Goal: Communication & Community: Answer question/provide support

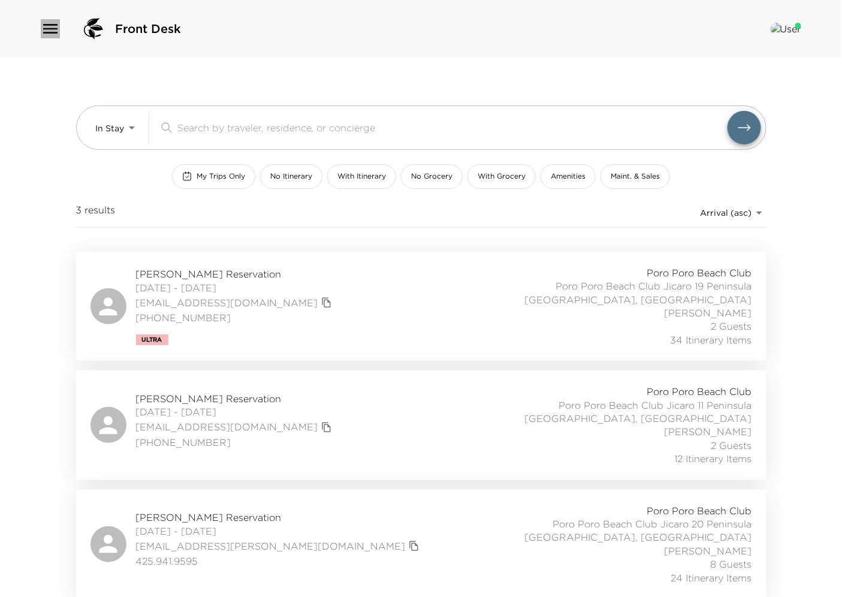
click at [48, 27] on icon "button" at bounding box center [50, 28] width 19 height 19
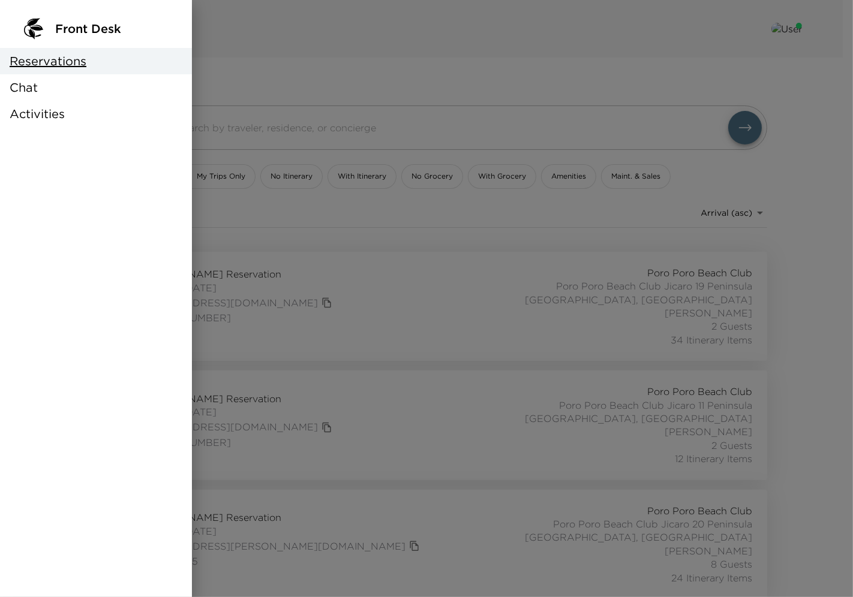
click at [40, 91] on div "Chat" at bounding box center [96, 87] width 192 height 26
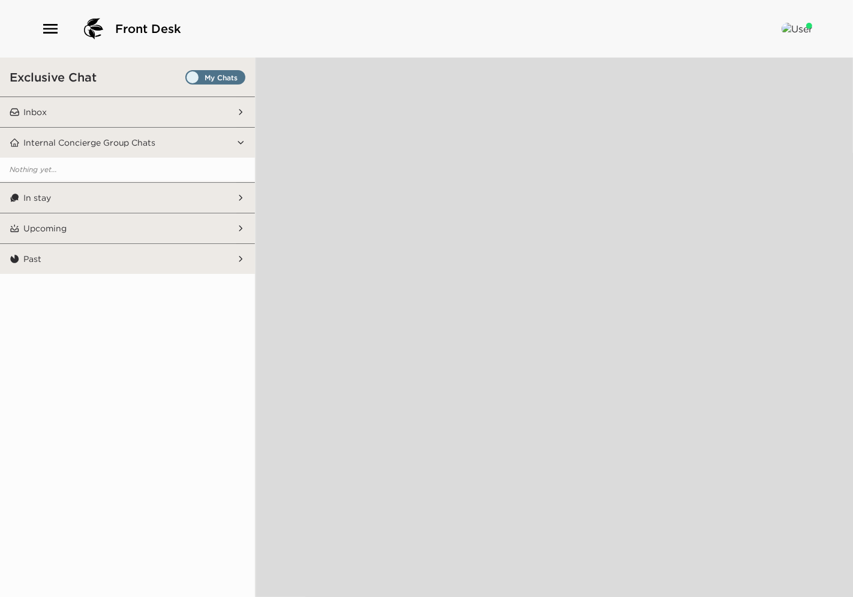
click at [155, 105] on button "Inbox" at bounding box center [128, 112] width 216 height 30
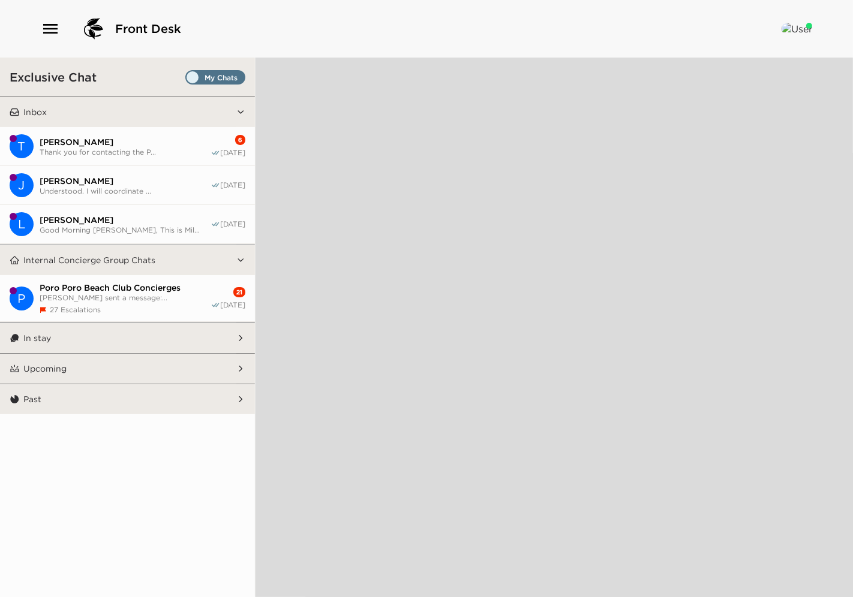
click at [101, 154] on span "Thank you for contacting the P..." at bounding box center [125, 152] width 171 height 9
type textarea "x"
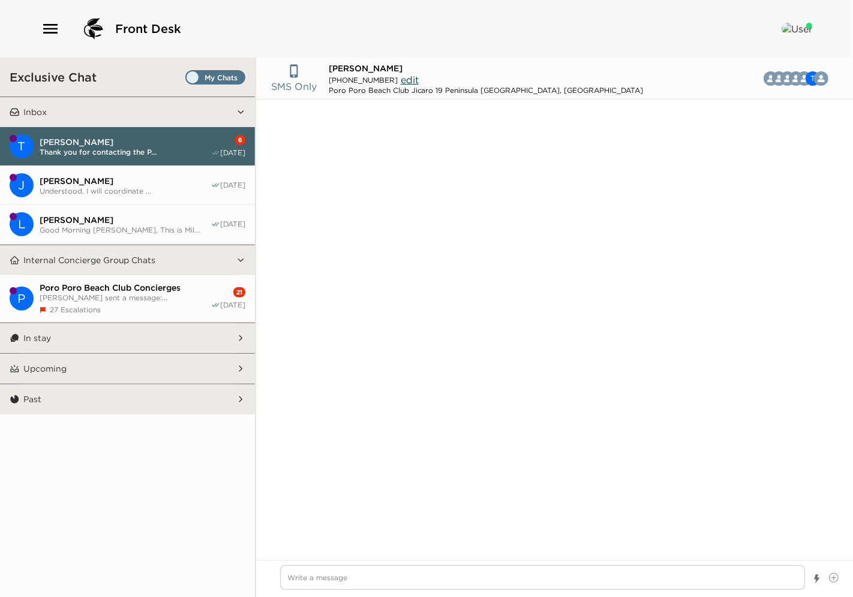
type input "[PHONE_NUMBER]"
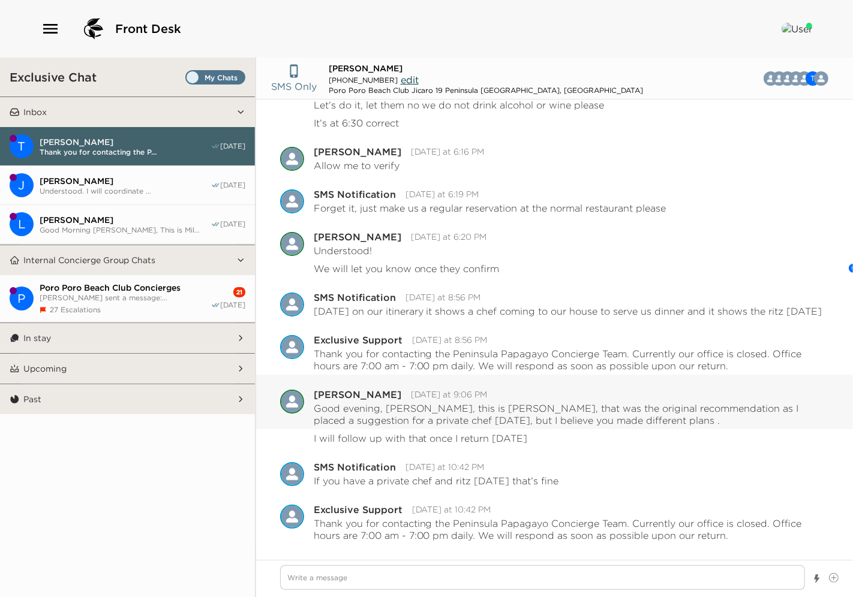
type textarea "x"
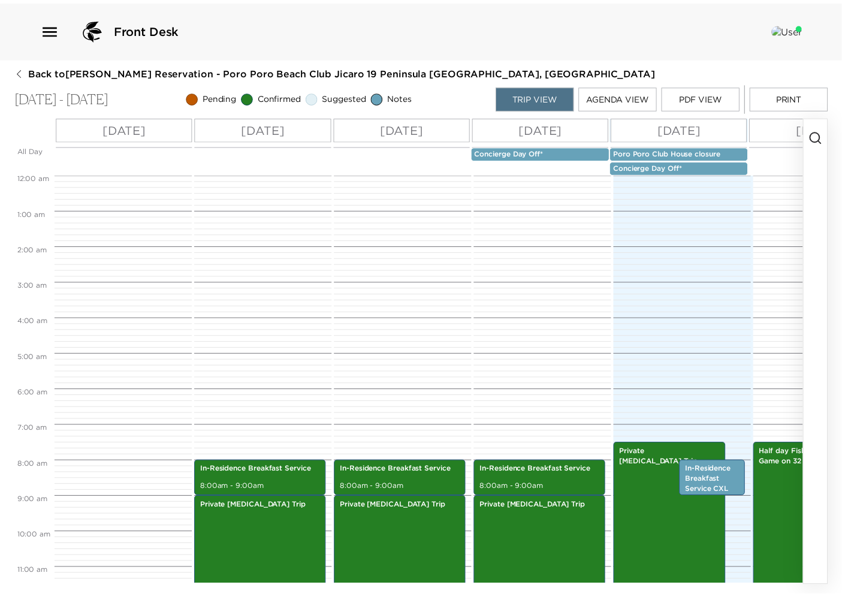
scroll to position [270, 0]
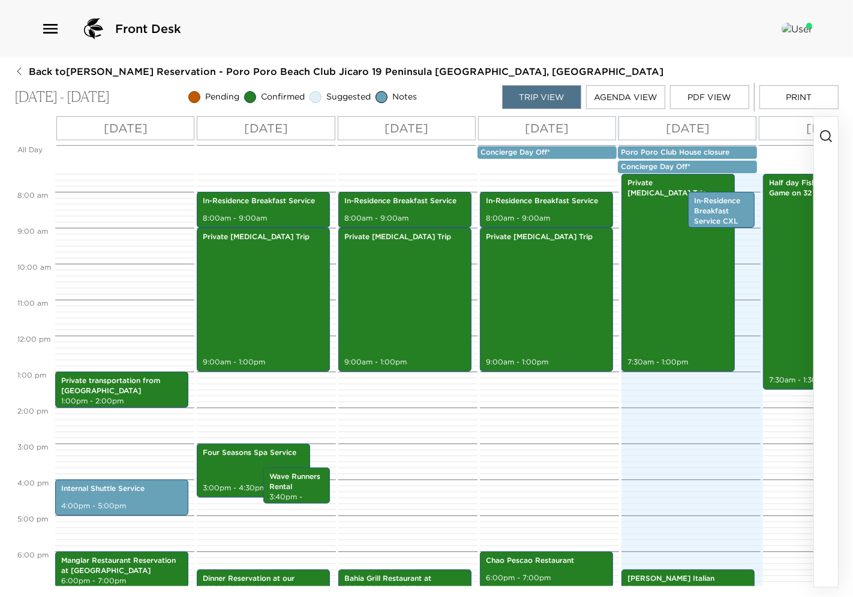
click at [38, 29] on div "Front Desk" at bounding box center [426, 29] width 853 height 58
click at [51, 26] on icon "button" at bounding box center [50, 28] width 19 height 19
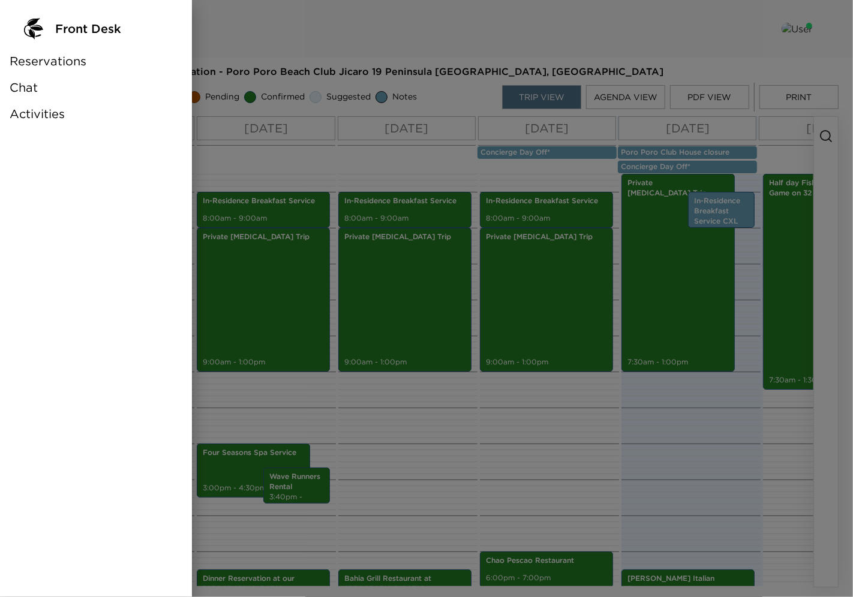
click at [52, 64] on span "Reservations" at bounding box center [48, 61] width 77 height 17
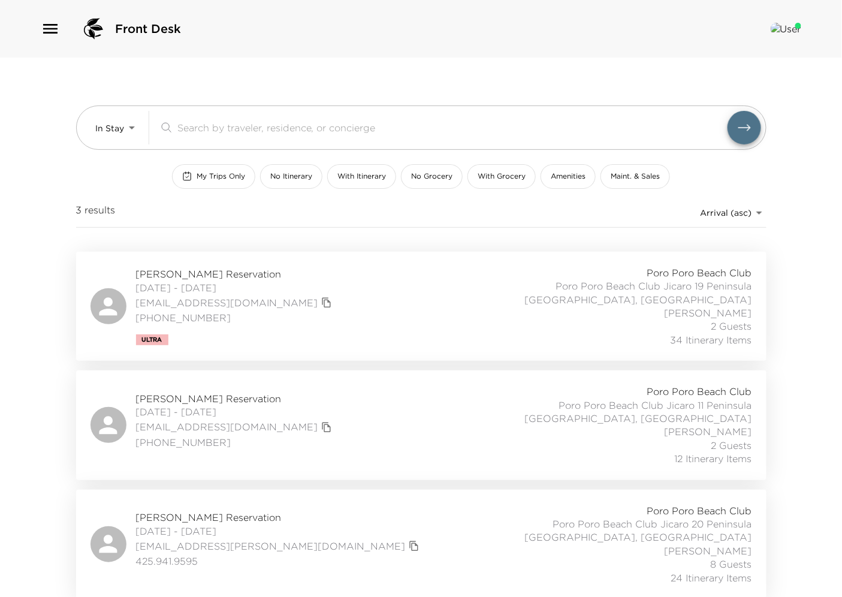
scroll to position [1, 0]
